Goal: Task Accomplishment & Management: Manage account settings

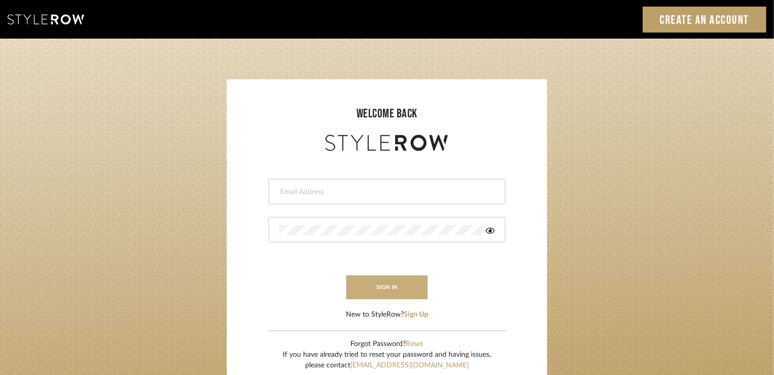
type input "stacie@artisticodesign.net"
click at [377, 290] on button "sign in" at bounding box center [386, 288] width 81 height 24
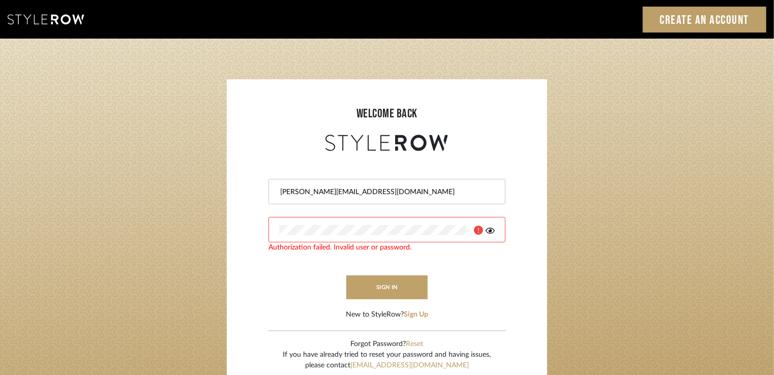
click at [491, 230] on icon at bounding box center [490, 231] width 9 height 6
click at [384, 285] on button "sign in" at bounding box center [386, 288] width 81 height 24
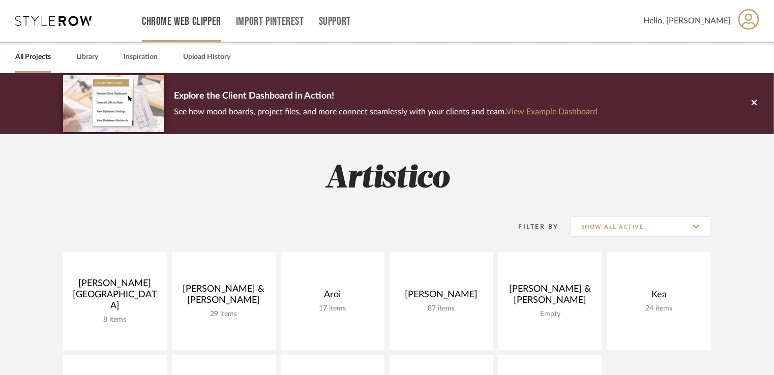
click at [204, 23] on link "Chrome Web Clipper" at bounding box center [181, 21] width 79 height 9
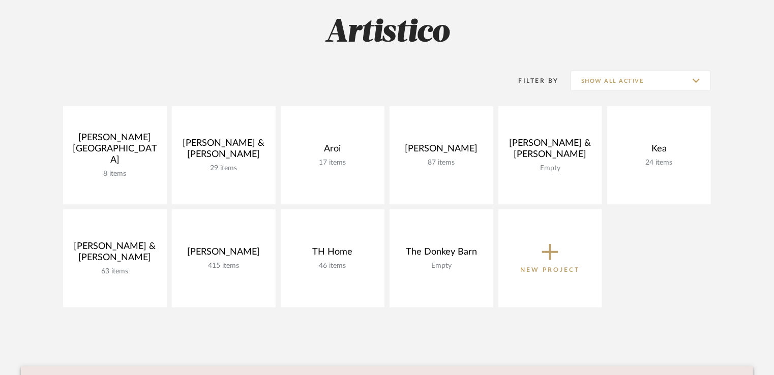
scroll to position [147, 0]
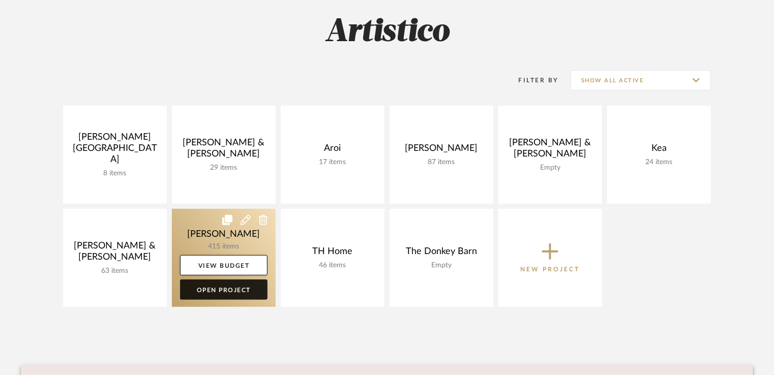
click at [229, 288] on link "Open Project" at bounding box center [224, 290] width 88 height 20
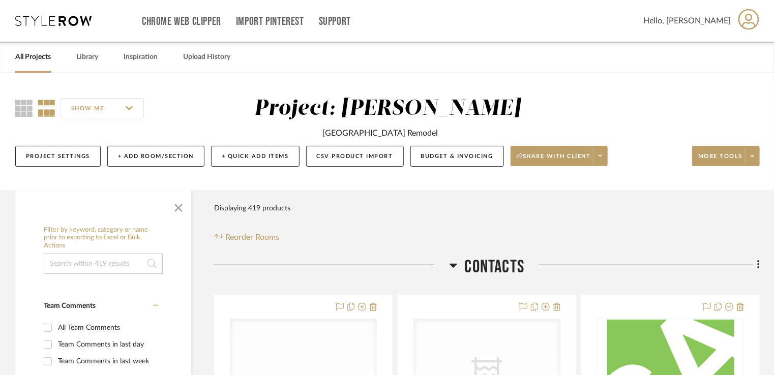
click at [679, 112] on div "SHOW ME Project: Rogers, Elizabeth Cherry Hills Farm Remodel Project Settings +…" at bounding box center [387, 134] width 774 height 77
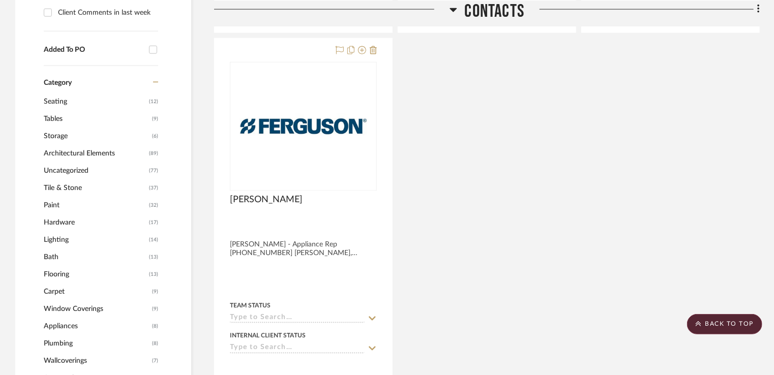
scroll to position [712, 0]
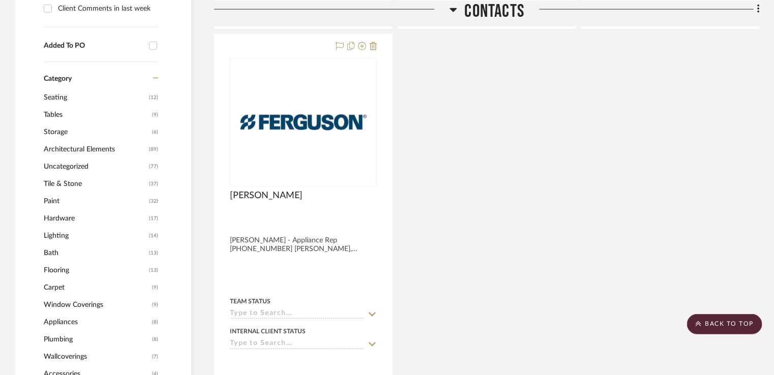
click at [64, 318] on span "Appliances" at bounding box center [97, 322] width 106 height 17
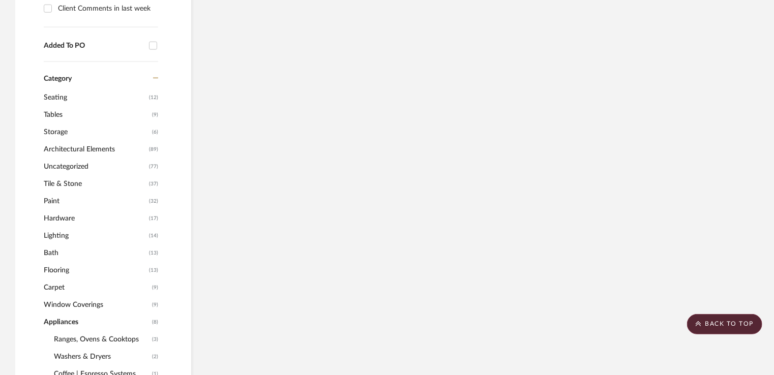
scroll to position [570, 0]
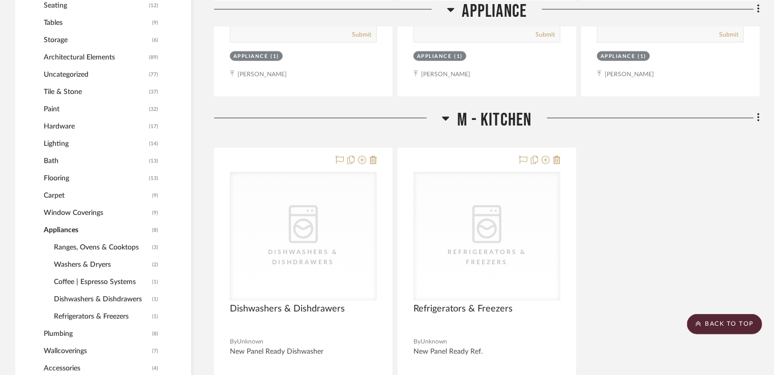
scroll to position [712, 0]
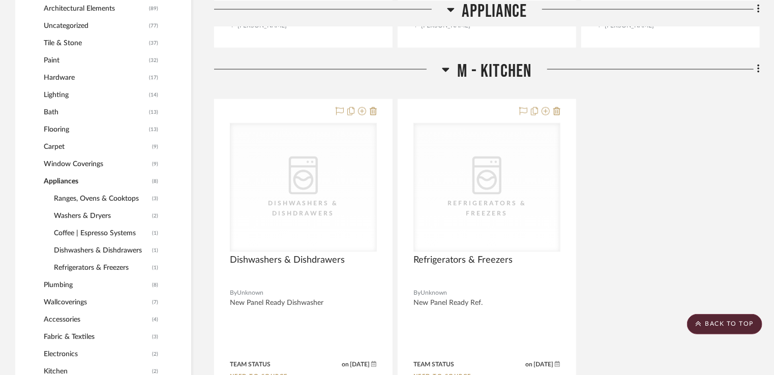
click at [110, 198] on span "Ranges, Ovens & Cooktops" at bounding box center [102, 198] width 96 height 17
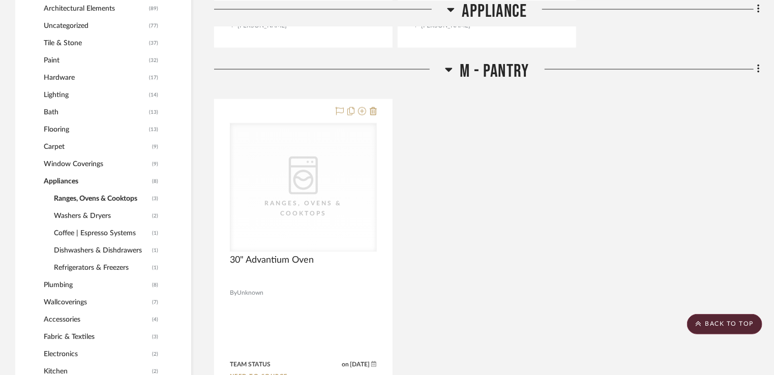
click at [63, 180] on span "Appliances" at bounding box center [97, 181] width 106 height 17
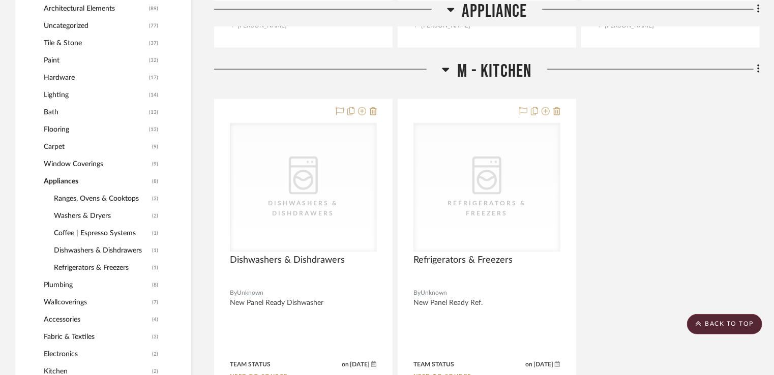
click at [51, 174] on span "Appliances" at bounding box center [97, 181] width 106 height 17
click at [757, 69] on fa-icon at bounding box center [757, 70] width 7 height 17
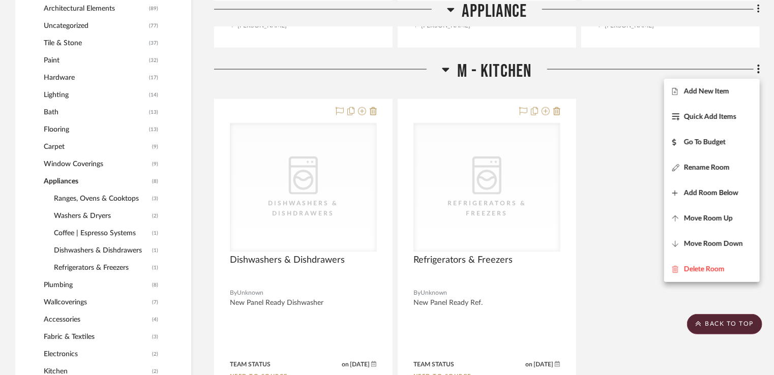
click at [633, 93] on div at bounding box center [387, 187] width 774 height 375
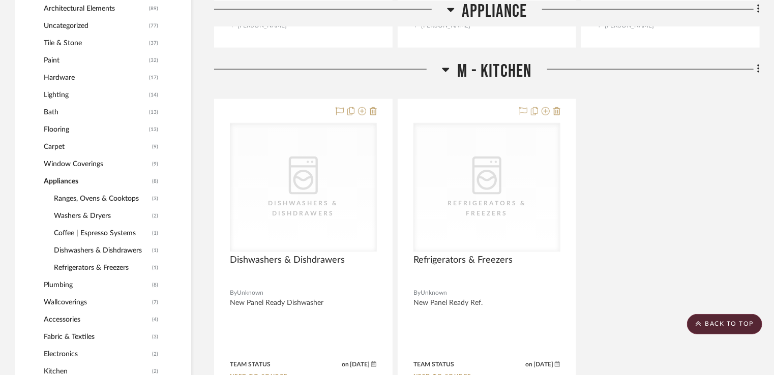
click at [114, 199] on span "Ranges, Ovens & Cooktops" at bounding box center [102, 198] width 96 height 17
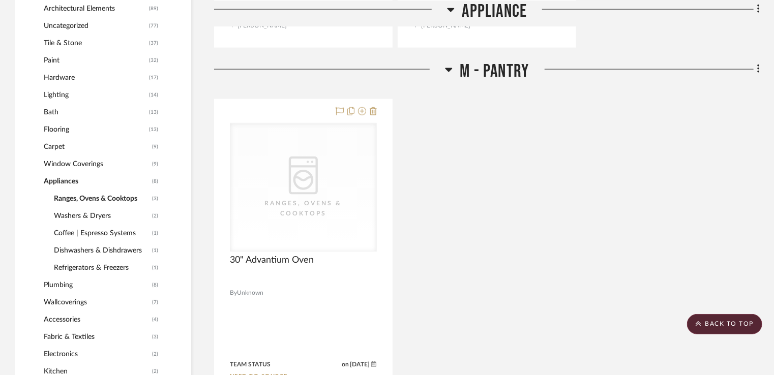
click at [71, 176] on span "Appliances" at bounding box center [97, 181] width 106 height 17
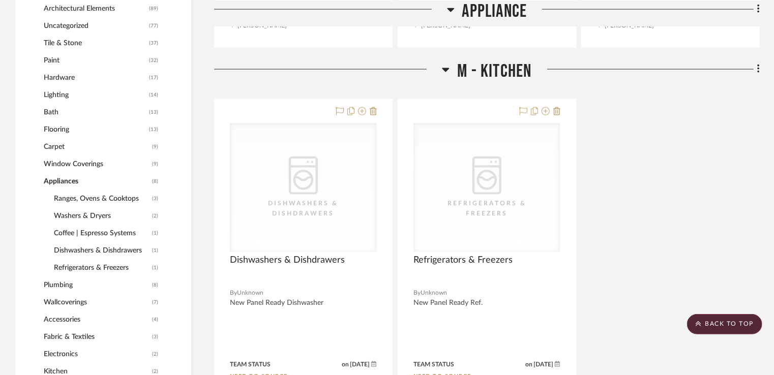
click at [101, 196] on span "Ranges, Ovens & Cooktops" at bounding box center [102, 198] width 96 height 17
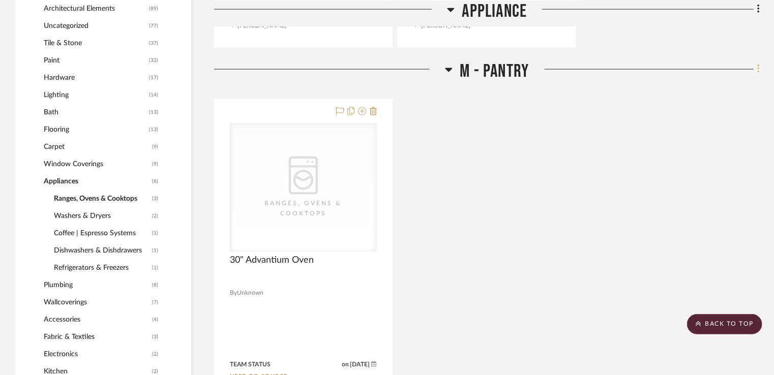
click at [756, 68] on fa-icon at bounding box center [757, 70] width 7 height 17
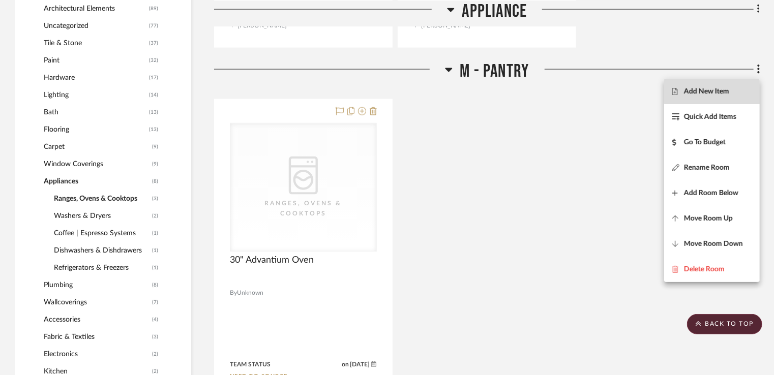
click at [731, 87] on span "Add New Item" at bounding box center [712, 91] width 79 height 9
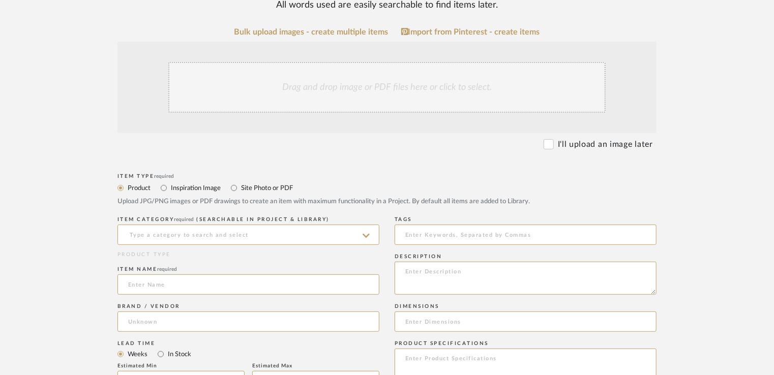
scroll to position [195, 0]
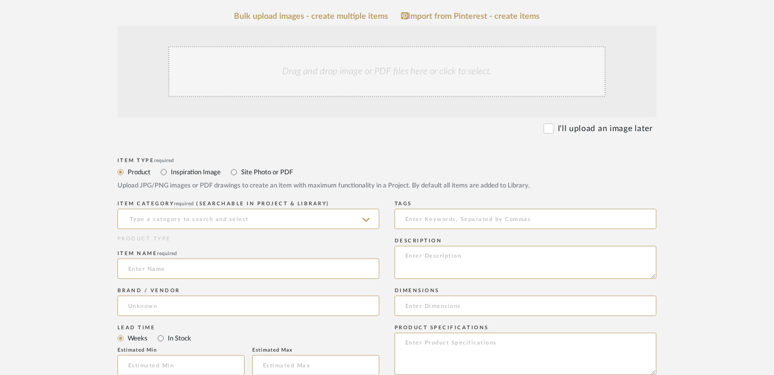
click at [362, 73] on div "Drag and drop image or PDF files here or click to select." at bounding box center [387, 71] width 438 height 51
drag, startPoint x: 289, startPoint y: 80, endPoint x: 507, endPoint y: 130, distance: 223.5
click at [507, 130] on div "I'll upload an image later" at bounding box center [383, 129] width 539 height 12
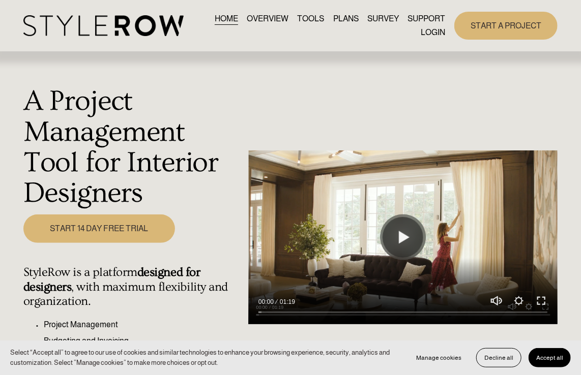
click at [441, 35] on link "LOGIN" at bounding box center [433, 33] width 24 height 14
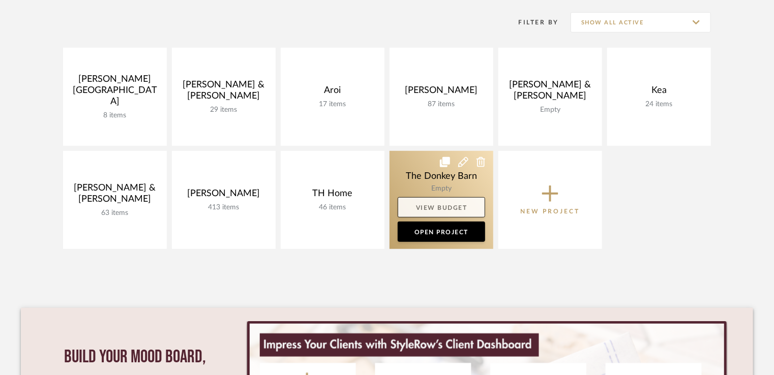
scroll to position [216, 0]
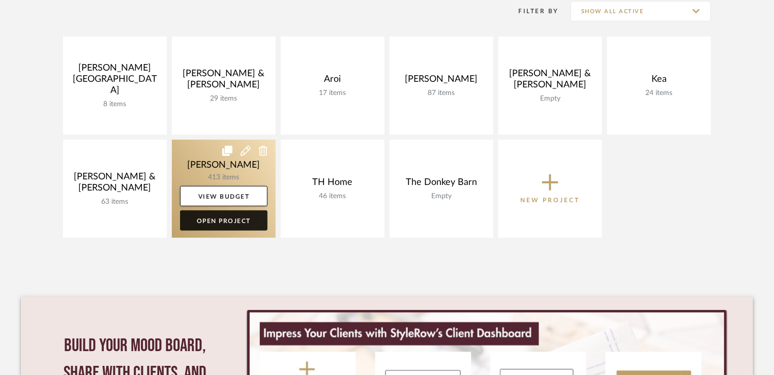
click at [222, 221] on link "Open Project" at bounding box center [224, 221] width 88 height 20
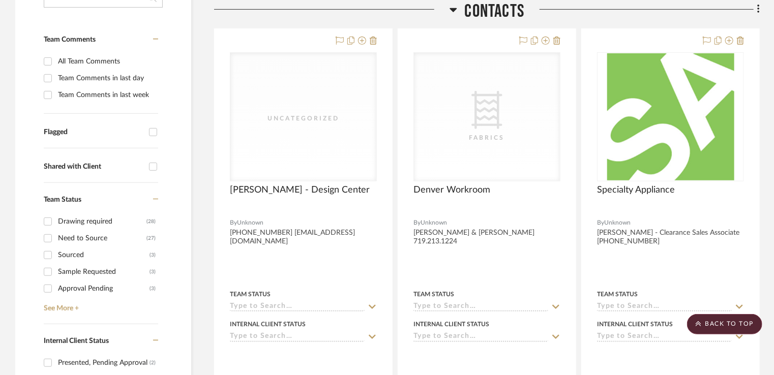
scroll to position [254, 0]
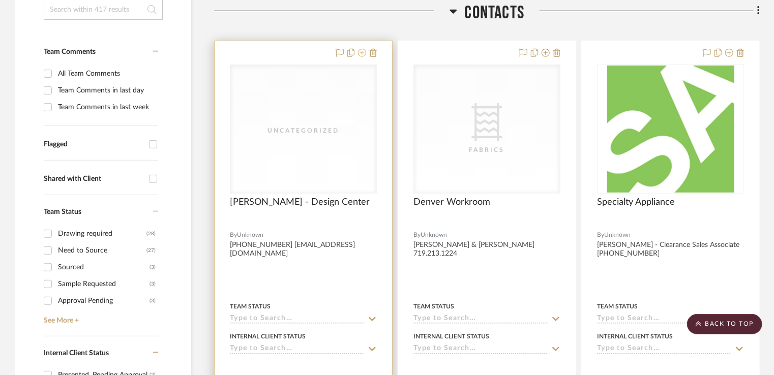
click at [366, 55] on div at bounding box center [354, 53] width 45 height 12
click at [362, 52] on icon at bounding box center [362, 53] width 8 height 8
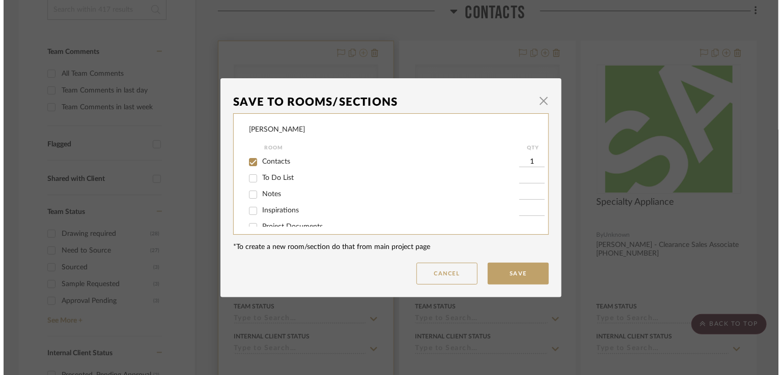
scroll to position [0, 0]
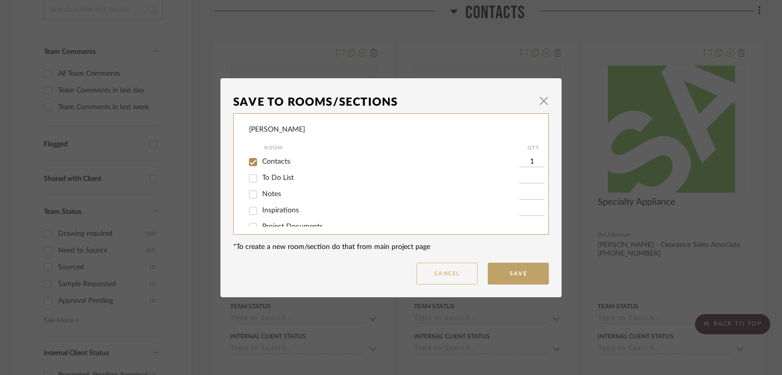
click at [458, 267] on button "Cancel" at bounding box center [446, 274] width 61 height 22
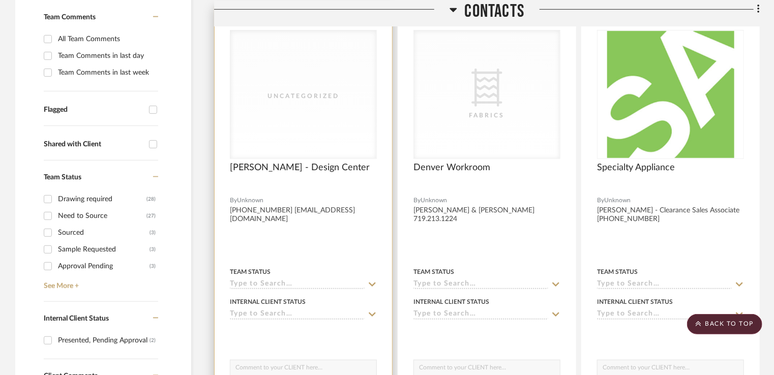
scroll to position [280, 0]
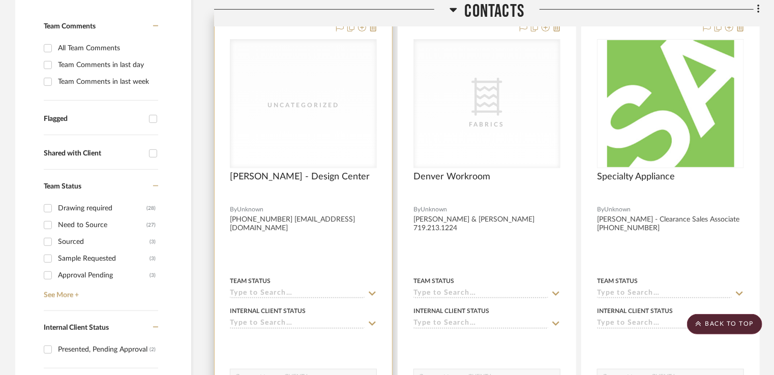
click at [315, 140] on div "Uncategorized" at bounding box center [303, 104] width 146 height 128
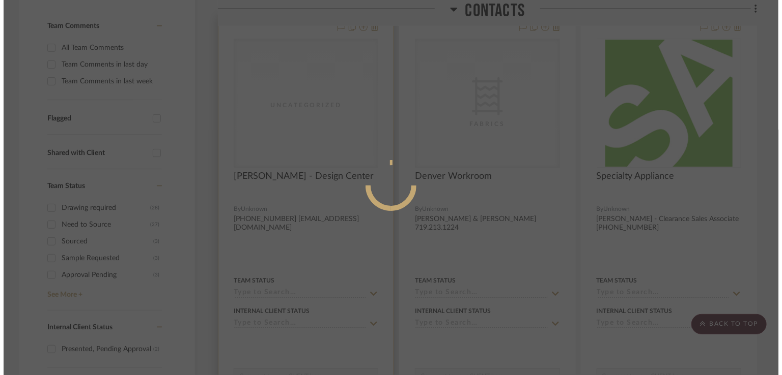
scroll to position [0, 0]
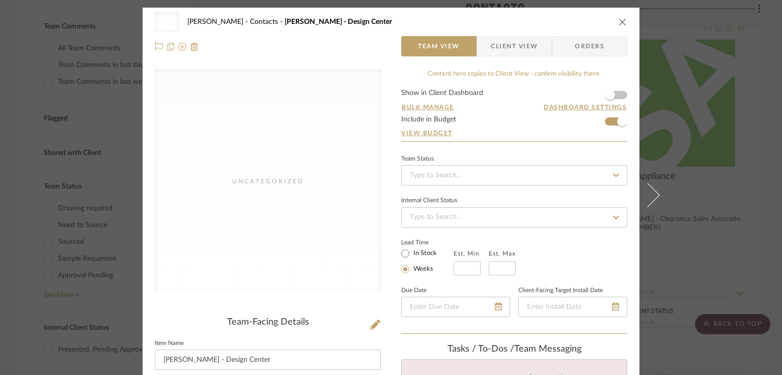
click at [248, 166] on div "Uncategorized" at bounding box center [268, 180] width 226 height 222
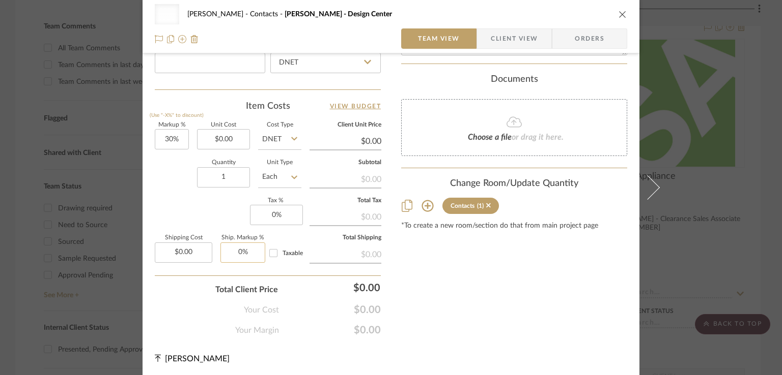
scroll to position [569, 0]
click at [589, 15] on icon "close" at bounding box center [622, 14] width 8 height 8
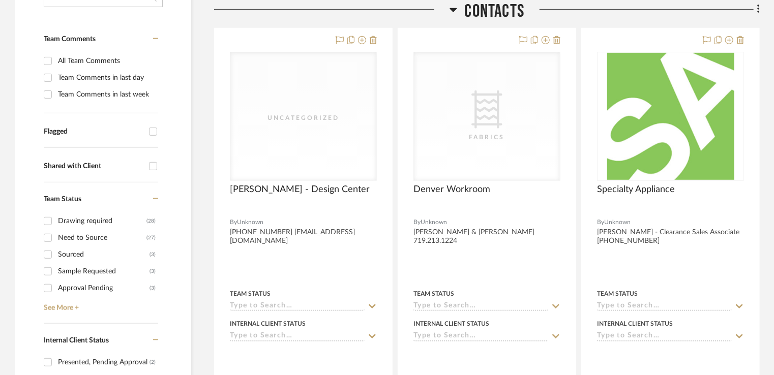
scroll to position [293, 0]
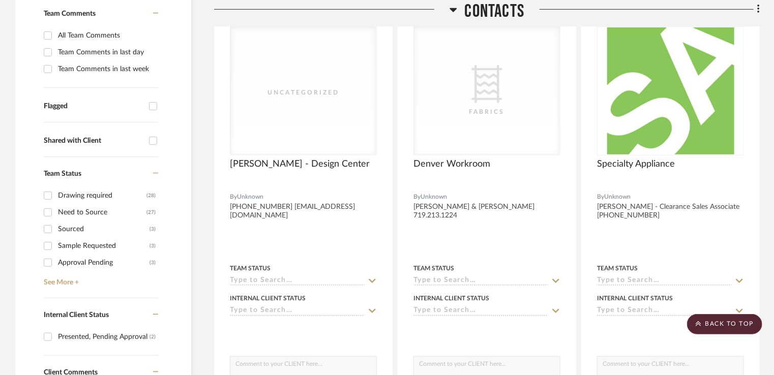
click at [73, 205] on div "Need to Source" at bounding box center [102, 213] width 89 height 16
click at [56, 205] on input "Need to Source (27)" at bounding box center [48, 213] width 16 height 16
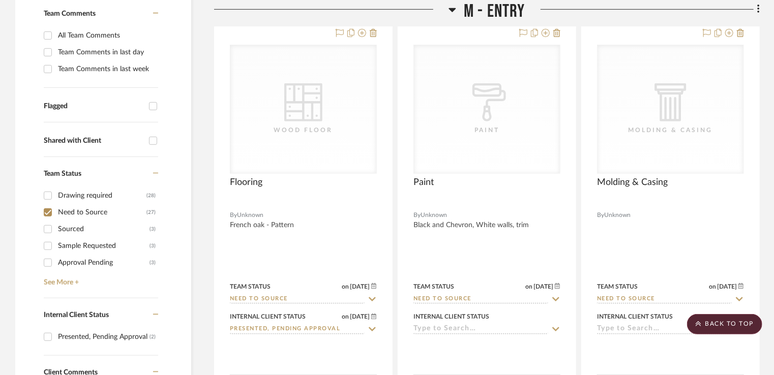
click at [73, 205] on div "Need to Source" at bounding box center [102, 213] width 89 height 16
click at [56, 205] on input "Need to Source (27)" at bounding box center [48, 213] width 16 height 16
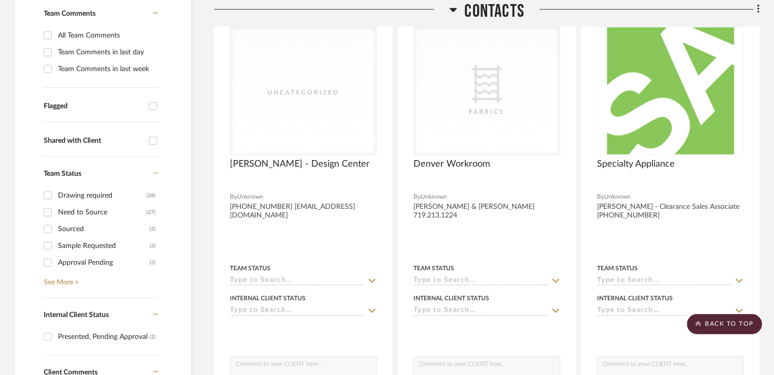
click at [150, 214] on div "(27)" at bounding box center [151, 213] width 9 height 16
click at [56, 214] on input "Need to Source (27)" at bounding box center [48, 213] width 16 height 16
checkbox input "true"
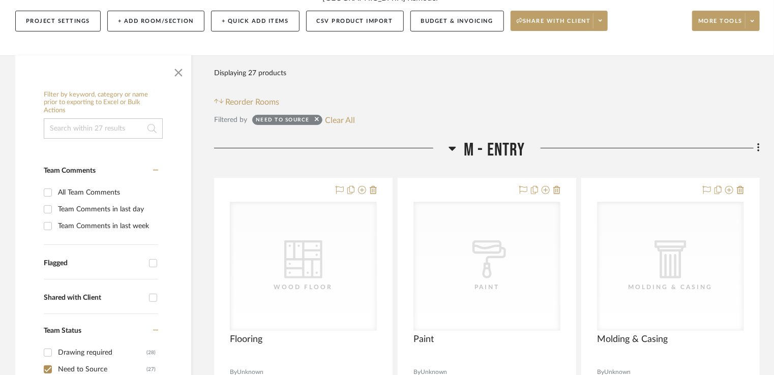
scroll to position [127, 0]
